Goal: Task Accomplishment & Management: Manage account settings

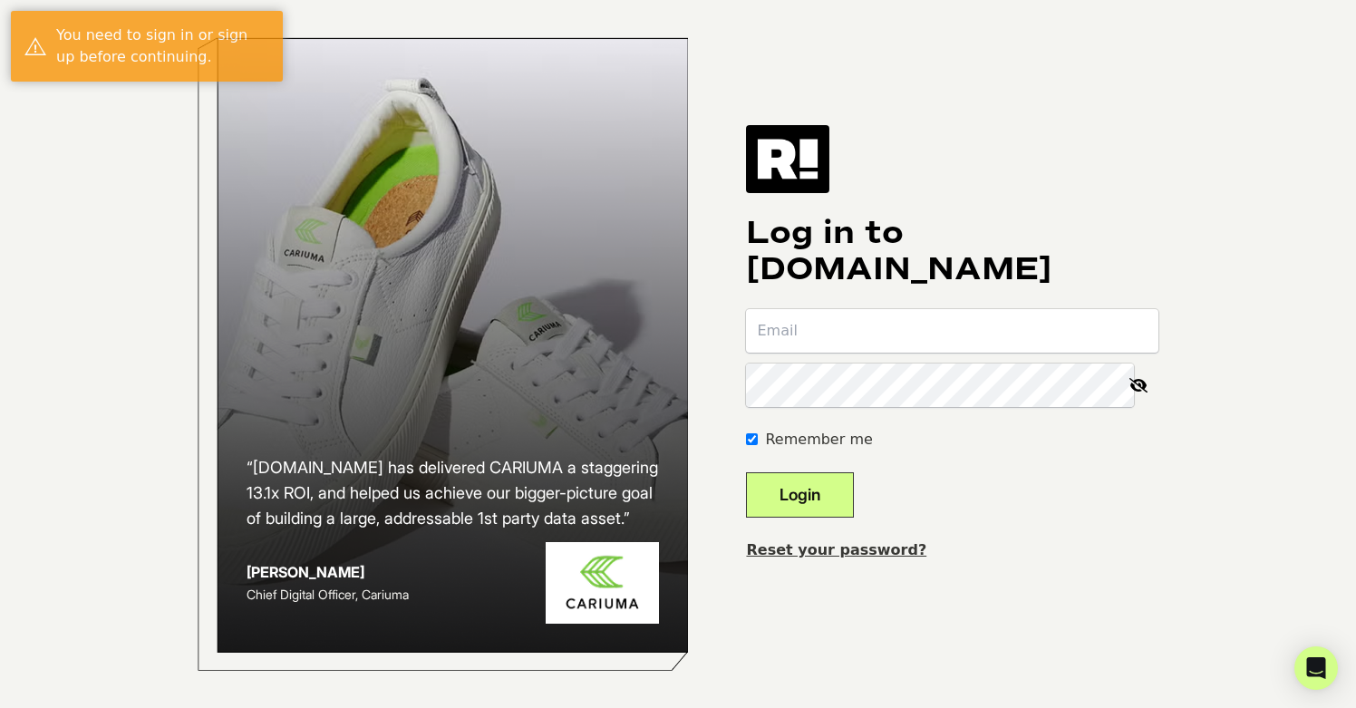
type input "[PERSON_NAME][EMAIL_ADDRESS][DOMAIN_NAME]"
click at [822, 500] on button "Login" at bounding box center [800, 494] width 108 height 45
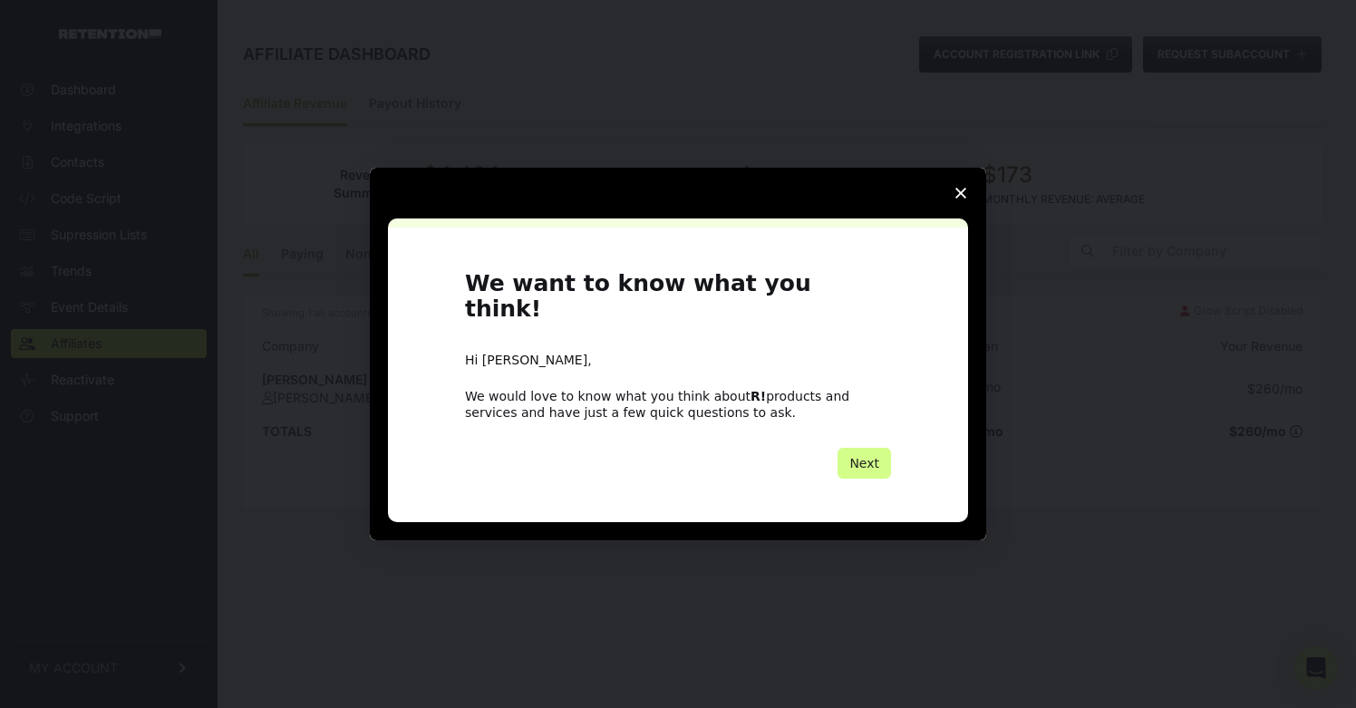
click at [964, 199] on icon "Close survey" at bounding box center [961, 193] width 11 height 11
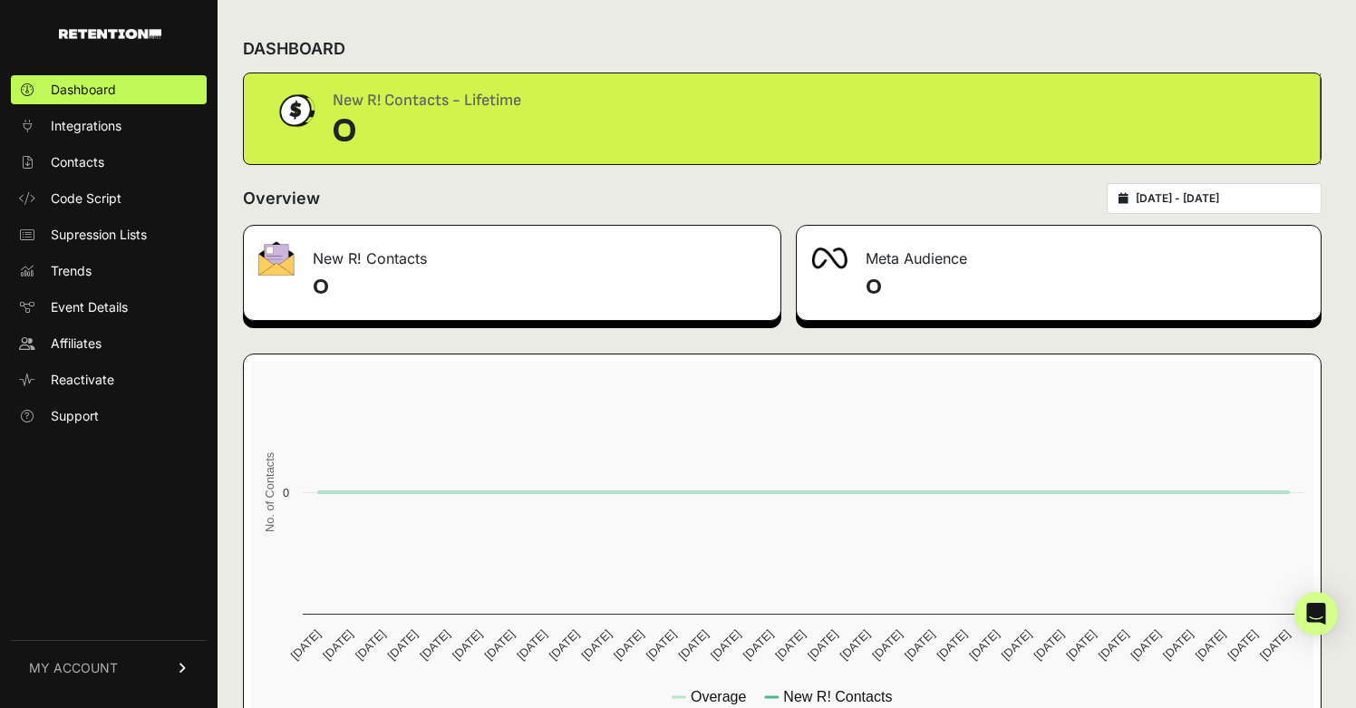
click at [81, 672] on span "MY ACCOUNT" at bounding box center [73, 668] width 89 height 18
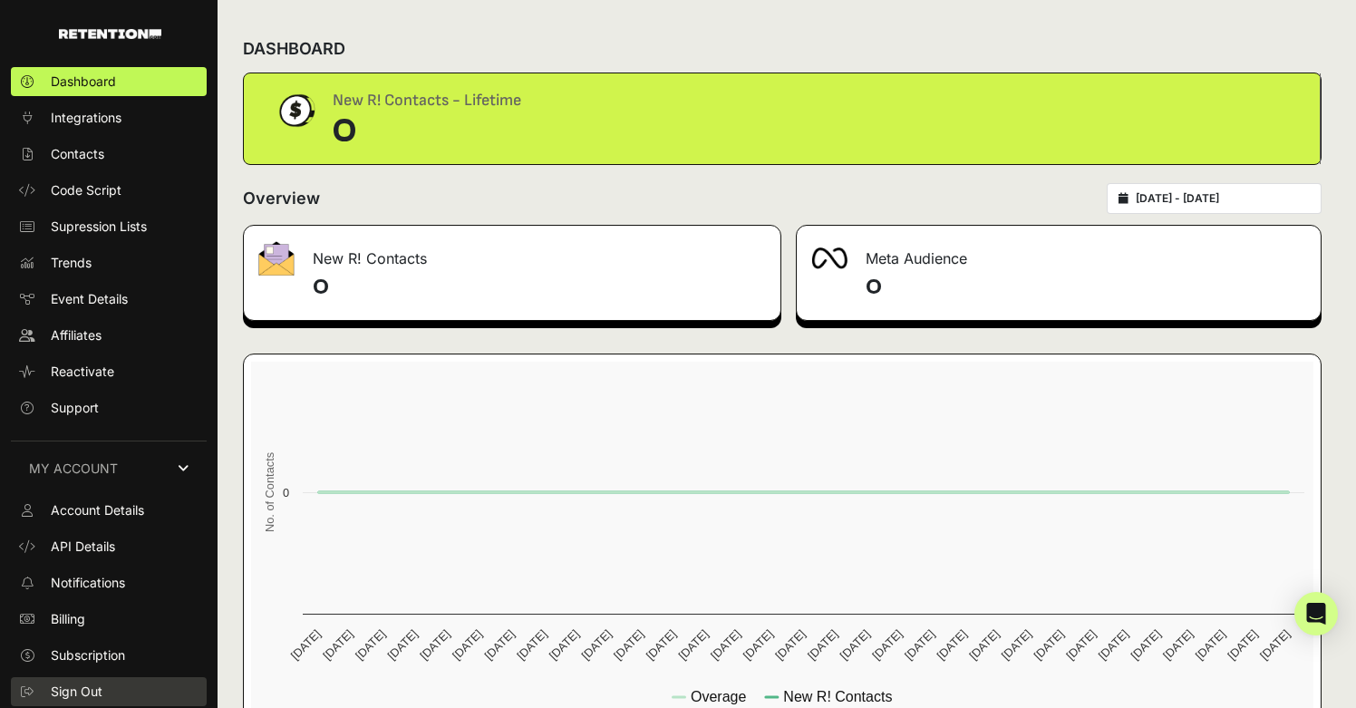
click at [93, 697] on span "Sign Out" at bounding box center [77, 692] width 52 height 18
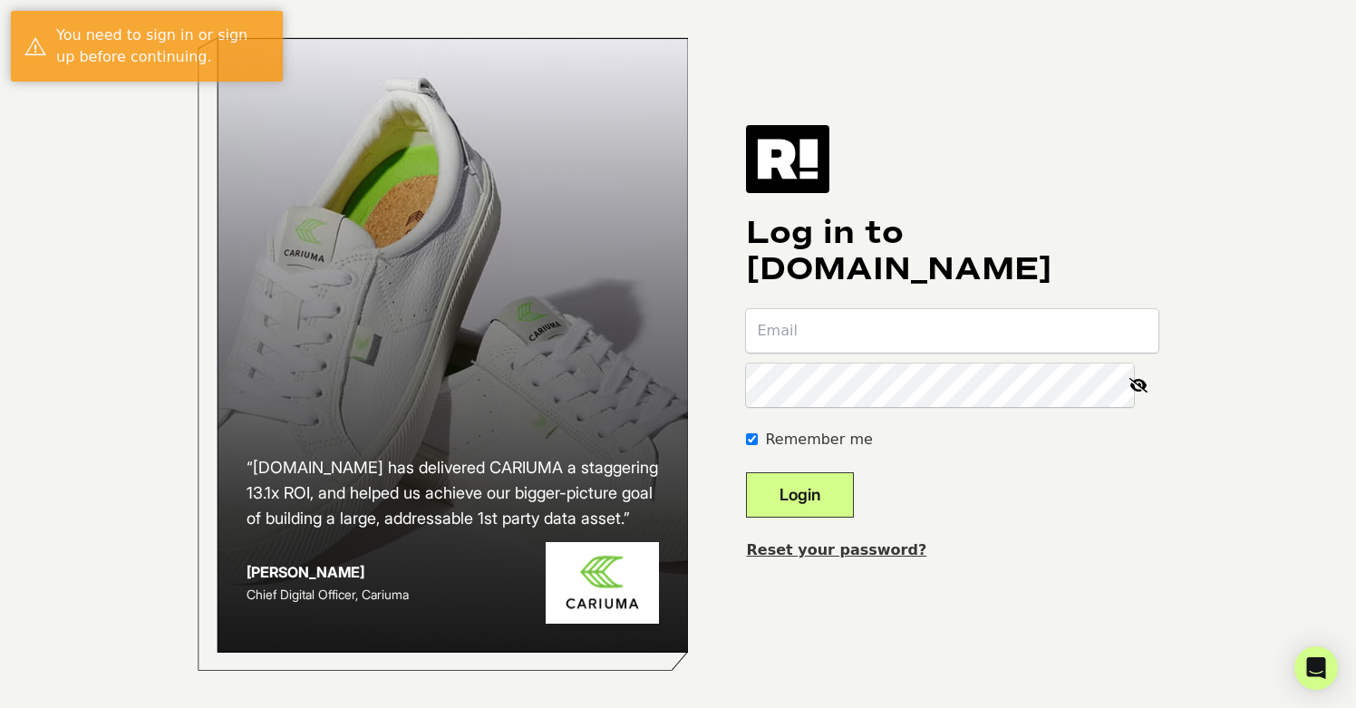
type input "[PERSON_NAME][EMAIL_ADDRESS][DOMAIN_NAME]"
click at [815, 497] on button "Login" at bounding box center [800, 494] width 108 height 45
